Goal: Communication & Community: Ask a question

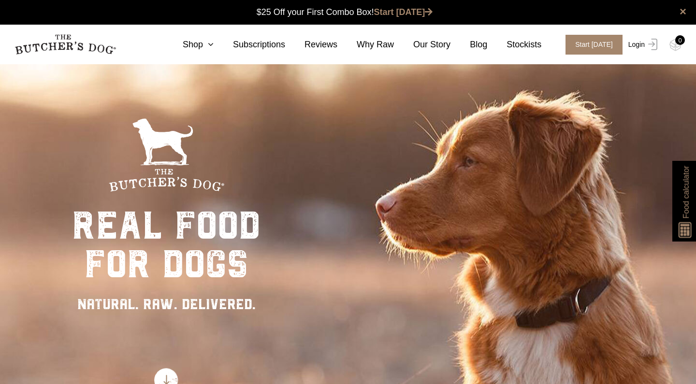
scroll to position [0, 0]
click at [637, 44] on link "Login" at bounding box center [641, 45] width 31 height 20
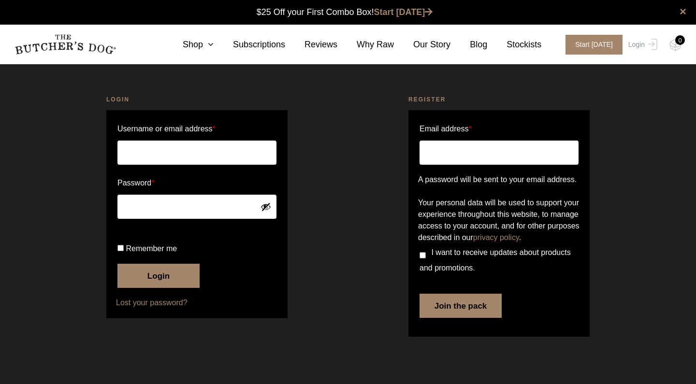
scroll to position [0, 0]
click at [184, 163] on input "Username or email address *" at bounding box center [196, 153] width 159 height 24
type input "[PERSON_NAME][EMAIL_ADDRESS][DOMAIN_NAME]"
click at [159, 288] on button "Login" at bounding box center [158, 276] width 82 height 24
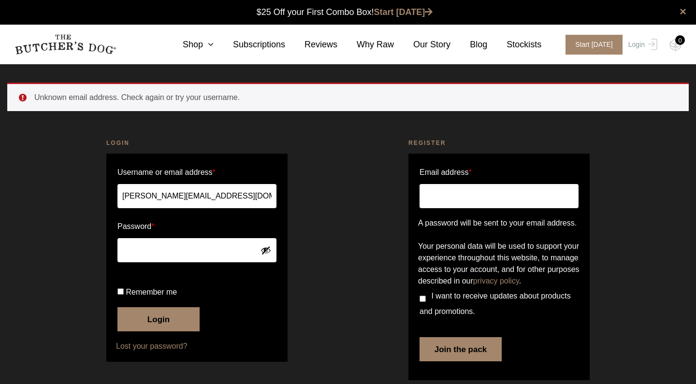
drag, startPoint x: 156, startPoint y: 195, endPoint x: 279, endPoint y: 196, distance: 123.3
click at [279, 196] on form "Username or email address * nathan@farmgatetoplate.net.au Password * Remember m…" at bounding box center [196, 258] width 181 height 208
type input "nathan@fgtp.com.au"
click at [159, 332] on button "Login" at bounding box center [158, 319] width 82 height 24
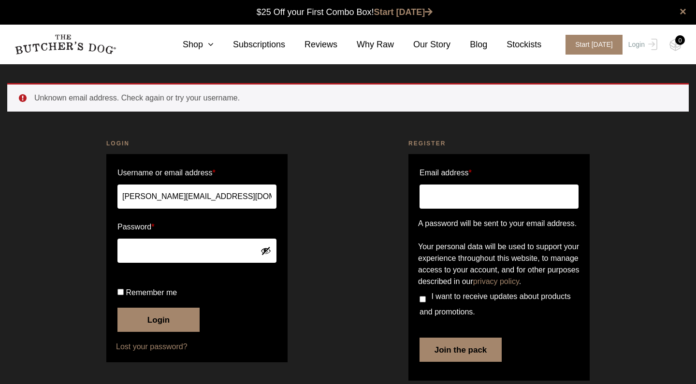
scroll to position [0, 0]
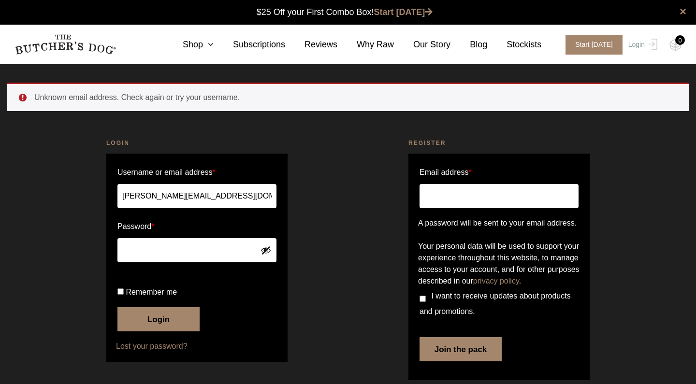
click at [205, 201] on input "[PERSON_NAME][EMAIL_ADDRESS][DOMAIN_NAME]" at bounding box center [196, 196] width 159 height 24
type input "[PERSON_NAME][EMAIL_ADDRESS][DOMAIN_NAME]"
click at [270, 252] on button "Show password" at bounding box center [266, 250] width 11 height 11
click at [270, 252] on button "Hide password" at bounding box center [266, 250] width 11 height 11
click at [159, 332] on button "Login" at bounding box center [158, 319] width 82 height 24
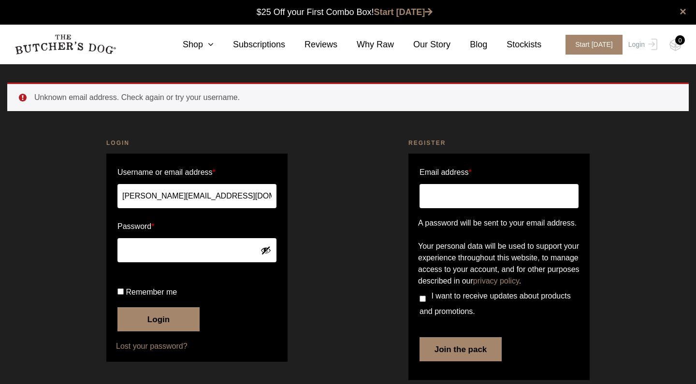
click at [159, 332] on button "Login" at bounding box center [158, 319] width 82 height 24
click at [269, 255] on button "Show password" at bounding box center [266, 250] width 11 height 11
click at [269, 255] on button "Hide password" at bounding box center [266, 250] width 11 height 11
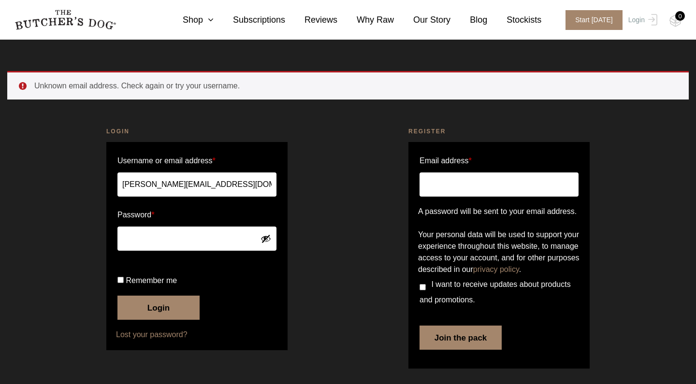
scroll to position [46, 0]
click at [173, 305] on button "Login" at bounding box center [158, 308] width 82 height 24
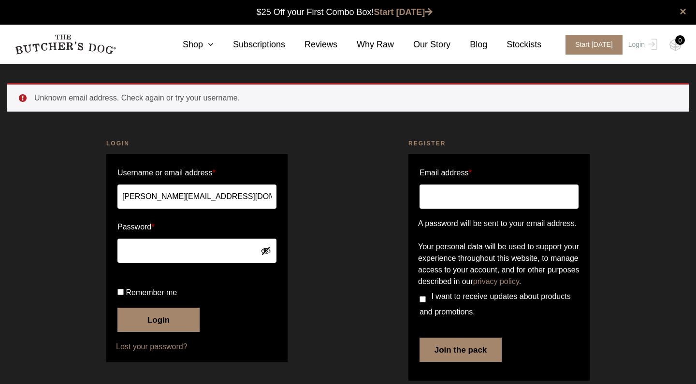
drag, startPoint x: 0, startPoint y: 0, endPoint x: 234, endPoint y: 198, distance: 306.7
click at [234, 198] on input "[PERSON_NAME][EMAIL_ADDRESS][DOMAIN_NAME]" at bounding box center [196, 197] width 159 height 24
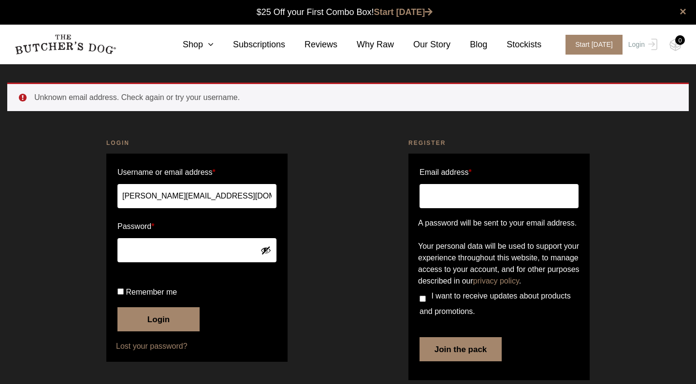
click at [234, 198] on input "[PERSON_NAME][EMAIL_ADDRESS][DOMAIN_NAME]" at bounding box center [196, 196] width 159 height 24
click at [334, 198] on div "Login Username or email address * [PERSON_NAME][EMAIL_ADDRESS][DOMAIN_NAME] Pas…" at bounding box center [197, 261] width 302 height 269
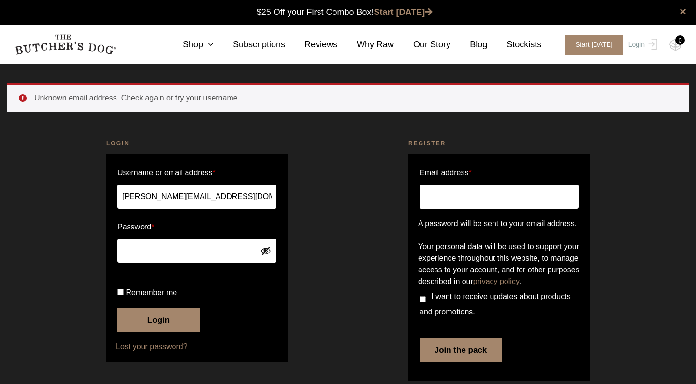
click at [98, 50] on img at bounding box center [66, 44] width 102 height 20
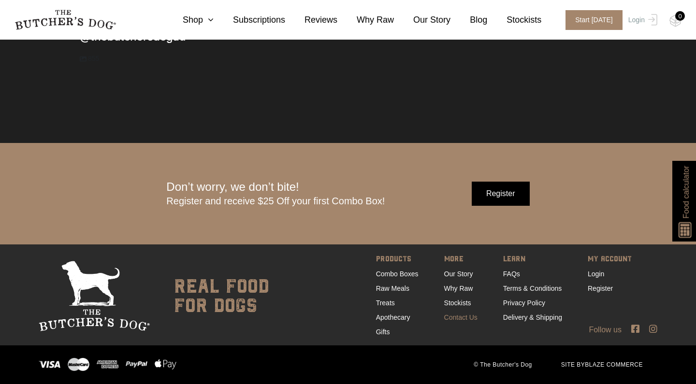
scroll to position [3016, 0]
click at [463, 318] on link "Contact Us" at bounding box center [460, 318] width 33 height 8
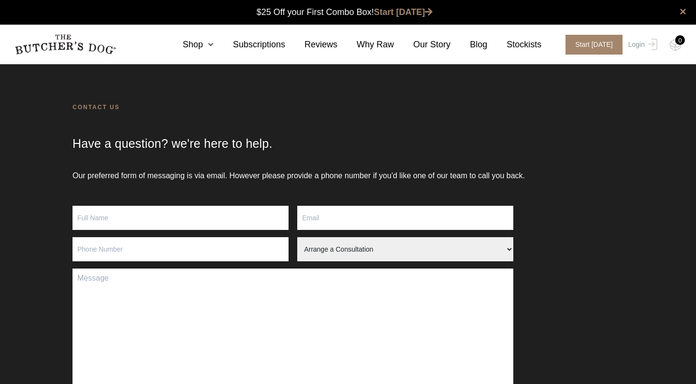
click at [177, 299] on textarea "Contact form" at bounding box center [293, 331] width 441 height 124
paste textarea "Hey team, just wanting to check if our account is still active with you guys? T…"
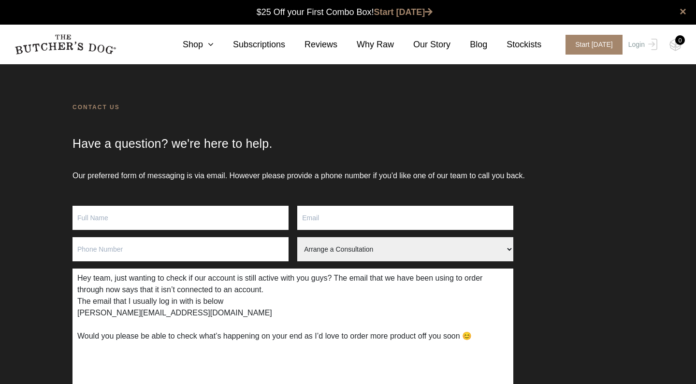
type textarea "Hey team, just wanting to check if our account is still active with you guys? T…"
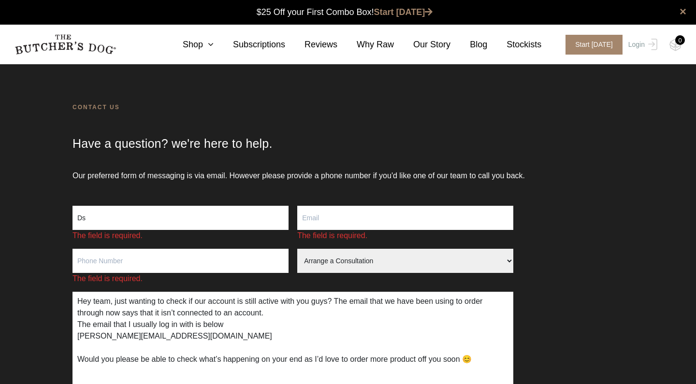
type input "D"
type input "[PERSON_NAME]"
click at [120, 223] on input "[PERSON_NAME]" at bounding box center [181, 218] width 216 height 24
type input "[PERSON_NAME]"
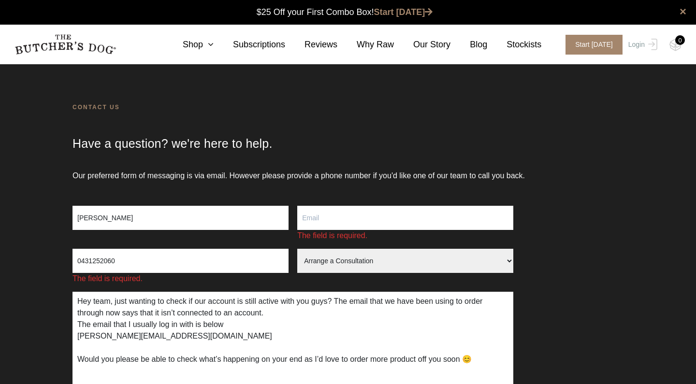
type input "0431252060"
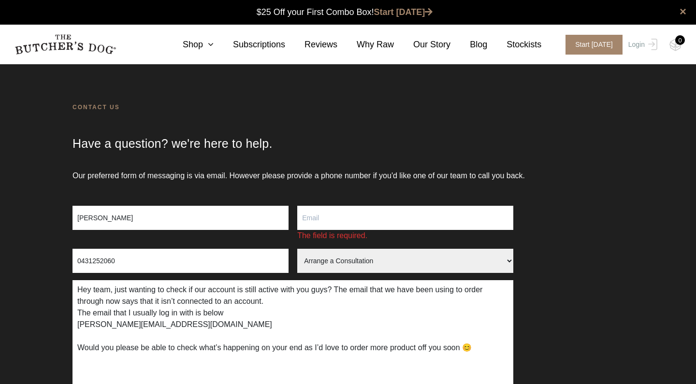
click at [179, 219] on input "[PERSON_NAME]" at bounding box center [181, 218] width 216 height 24
type input "[PERSON_NAME] (farmgate to plate)"
click at [327, 218] on input "Contact form" at bounding box center [405, 218] width 216 height 24
type input "[PERSON_NAME][EMAIL_ADDRESS][DOMAIN_NAME]"
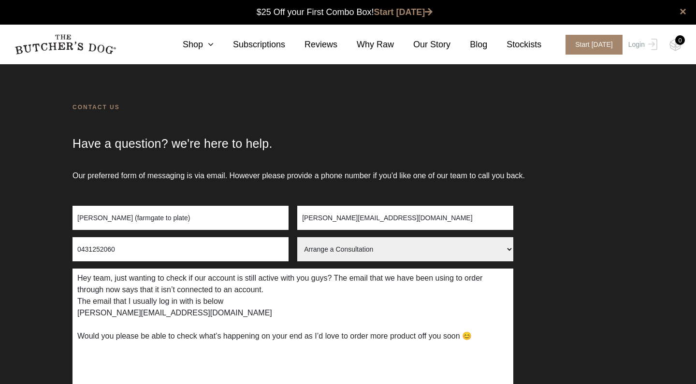
select select "Order Query"
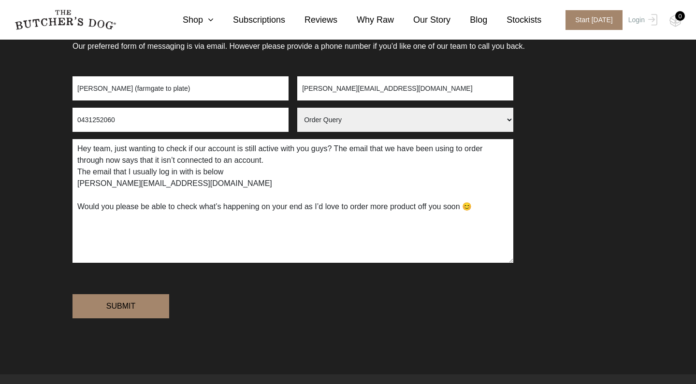
scroll to position [130, 0]
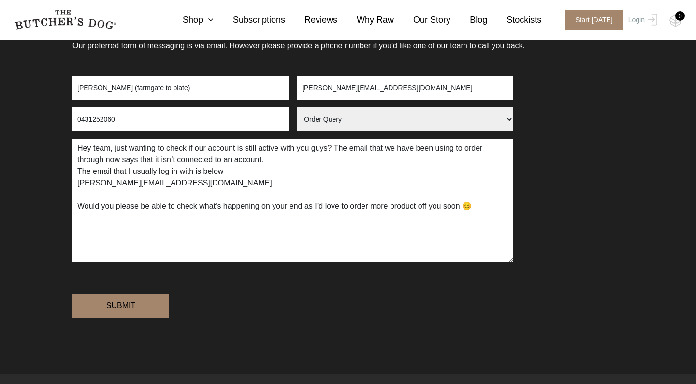
click at [484, 206] on textarea "Hey team, just wanting to check if our account is still active with you guys? T…" at bounding box center [293, 201] width 441 height 124
type textarea "Hey team, just wanting to check if our account is still active with you guys? T…"
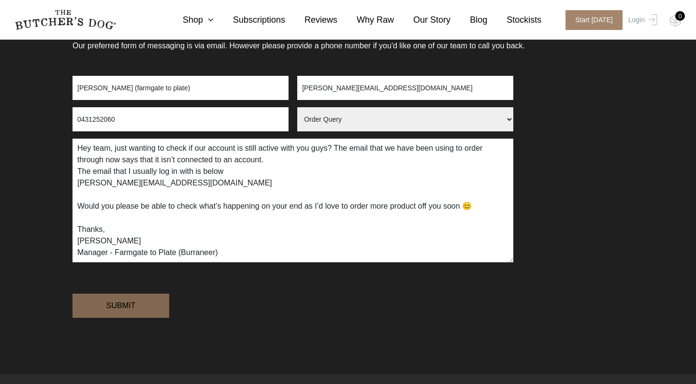
click at [138, 318] on input "Submit" at bounding box center [121, 306] width 97 height 24
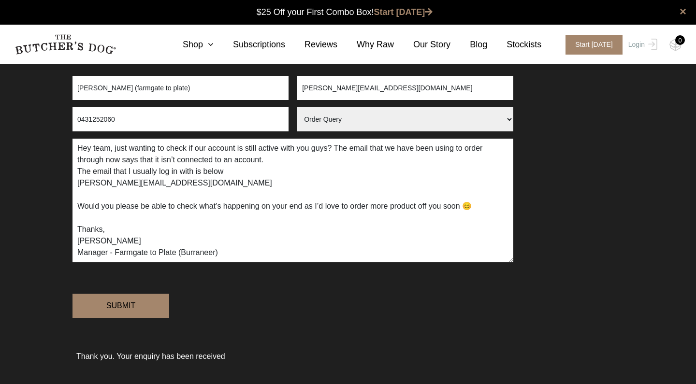
scroll to position [0, 0]
